Goal: Communication & Community: Answer question/provide support

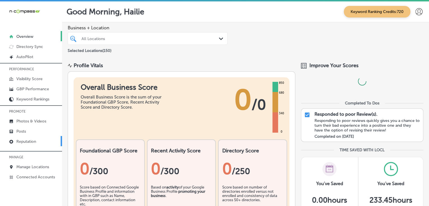
click at [39, 138] on link "Reputation" at bounding box center [31, 141] width 62 height 10
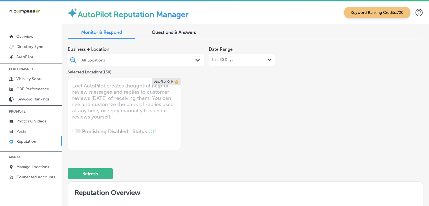
type textarea "x"
click at [132, 63] on div at bounding box center [130, 60] width 99 height 8
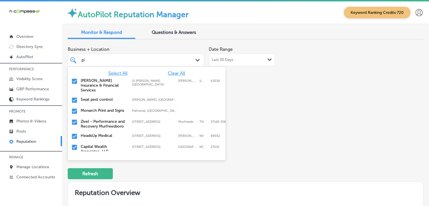
type input "pho"
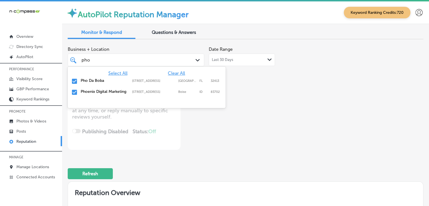
click at [177, 71] on span "Clear All" at bounding box center [176, 73] width 17 height 5
click at [174, 88] on div "Phoenix Digital Marketing [STREET_ADDRESS][GEOGRAPHIC_DATA][STREET_ADDRESS]" at bounding box center [147, 92] width 158 height 11
click at [179, 83] on div "Phoenix Digital Marketing [STREET_ADDRESS][GEOGRAPHIC_DATA][STREET_ADDRESS]" at bounding box center [138, 80] width 114 height 5
click at [179, 83] on div "Pho Da Boba [STREET_ADDRESS][GEOGRAPHIC_DATA][STREET_ADDRESS]" at bounding box center [138, 80] width 114 height 5
type textarea "x"
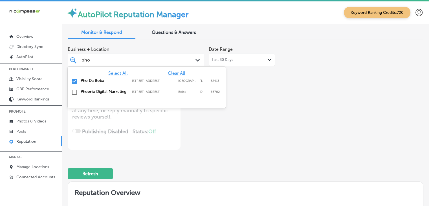
type input "pho"
click at [186, 51] on span "Business + Location" at bounding box center [136, 49] width 137 height 5
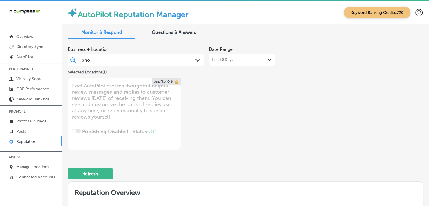
click at [235, 54] on div "Last 30 Days Path Created with Sketch." at bounding box center [242, 60] width 66 height 12
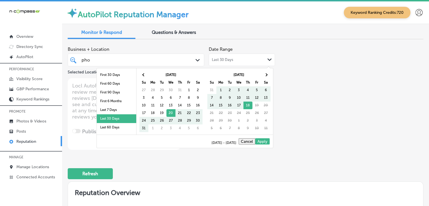
click at [291, 52] on div "Business + Location pho pho Path Created with Sketch. Selected Locations ( 1 ) …" at bounding box center [246, 97] width 356 height 106
type textarea "x"
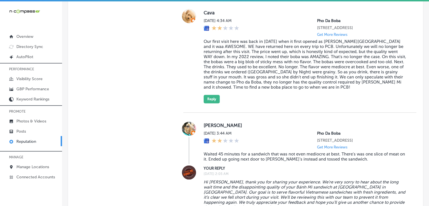
scroll to position [451, 0]
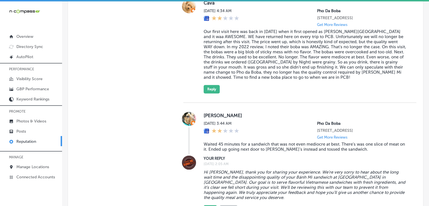
click at [212, 103] on div "Cava [DATE] 4:34 AM Pho Da Boba [STREET_ADDRESS] Get More Reviews Reply" at bounding box center [299, 46] width 233 height 113
click at [212, 99] on div "Cava [DATE] 4:34 AM Pho Da Boba [STREET_ADDRESS] Get More Reviews Reply" at bounding box center [299, 46] width 233 height 113
click at [212, 93] on button "Reply" at bounding box center [212, 89] width 16 height 8
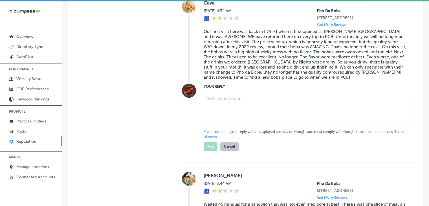
click at [225, 126] on textarea at bounding box center [308, 110] width 209 height 32
paste textarea "Hi Cava, thank you for taking the time to share your experience. We truly regre…"
type textarea "Hi Cava, thank you for taking the time to share your experience. We truly regre…"
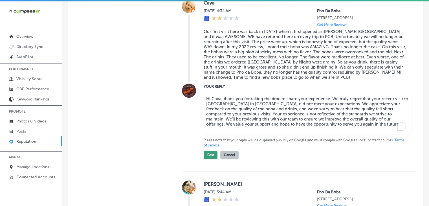
type textarea "x"
type textarea "Hi Cava, thank you for taking the time to share your experience. We truly regre…"
click at [207, 156] on button "Post" at bounding box center [211, 155] width 14 height 8
type textarea "x"
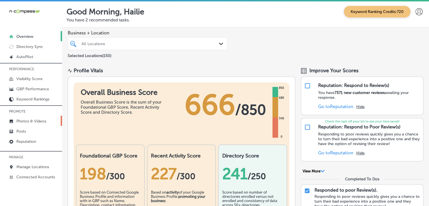
click at [54, 120] on link "Photos & Videos" at bounding box center [31, 121] width 62 height 10
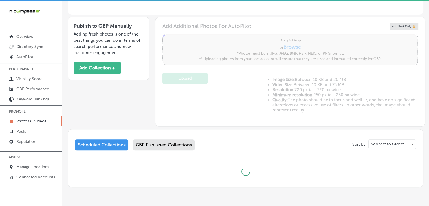
scroll to position [169, 0]
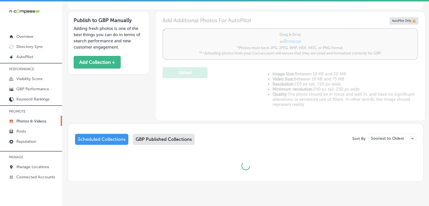
type input "5"
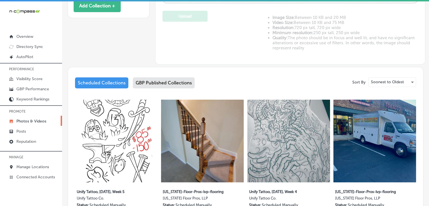
scroll to position [0, 0]
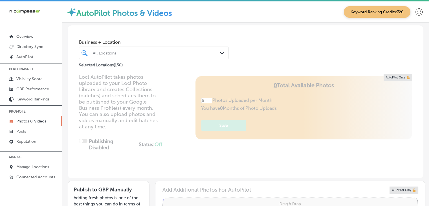
click at [137, 49] on div at bounding box center [147, 53] width 111 height 8
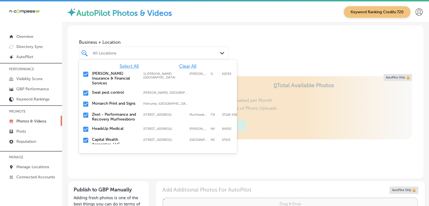
click at [178, 61] on div "Select All Clear All Babcock Insurance & Financial Services 11 Glen Ed Professi…" at bounding box center [158, 102] width 158 height 85
click at [179, 64] on span "Clear All" at bounding box center [187, 65] width 17 height 5
type input "O"
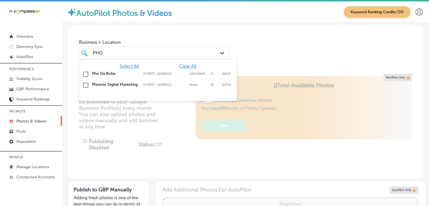
click at [164, 71] on div "Pho Da Boba [STREET_ADDRESS][GEOGRAPHIC_DATA][STREET_ADDRESS]" at bounding box center [157, 74] width 153 height 9
type input "PHO"
click at [175, 35] on div "Business + Location option 100 Pier Park Dr Suite 115, selected. option 100 Pie…" at bounding box center [246, 46] width 356 height 43
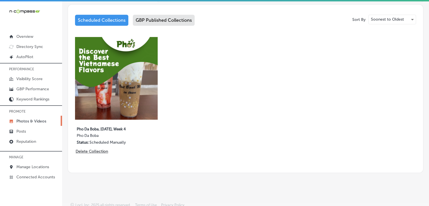
scroll to position [289, 0]
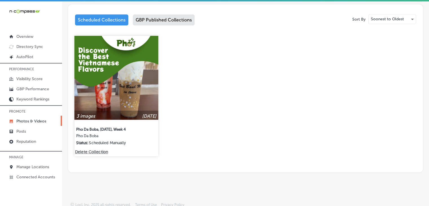
click at [139, 66] on img at bounding box center [116, 78] width 84 height 84
